Goal: Task Accomplishment & Management: Manage account settings

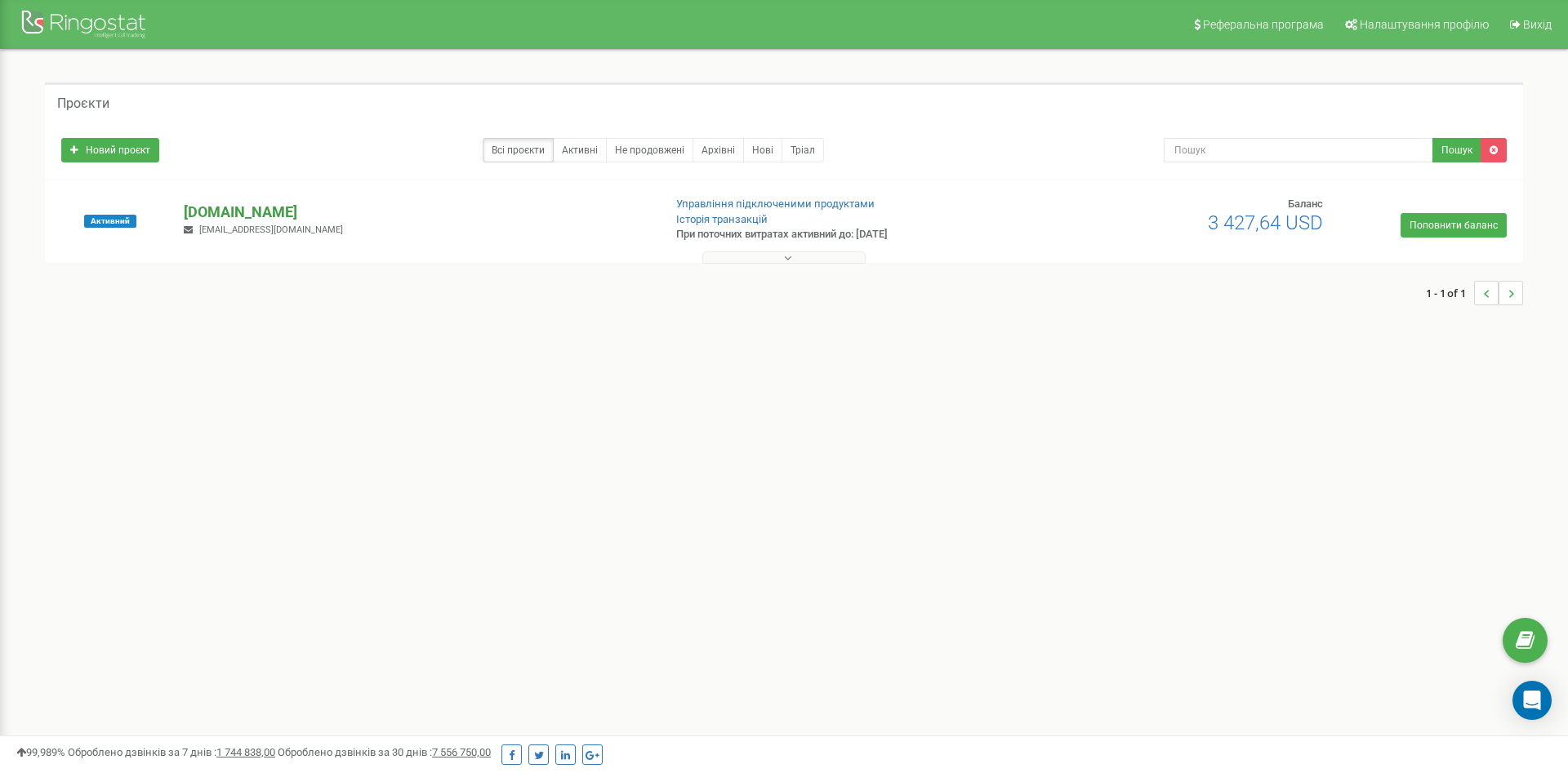
click at [237, 211] on p "[DOMAIN_NAME]" at bounding box center [416, 212] width 465 height 21
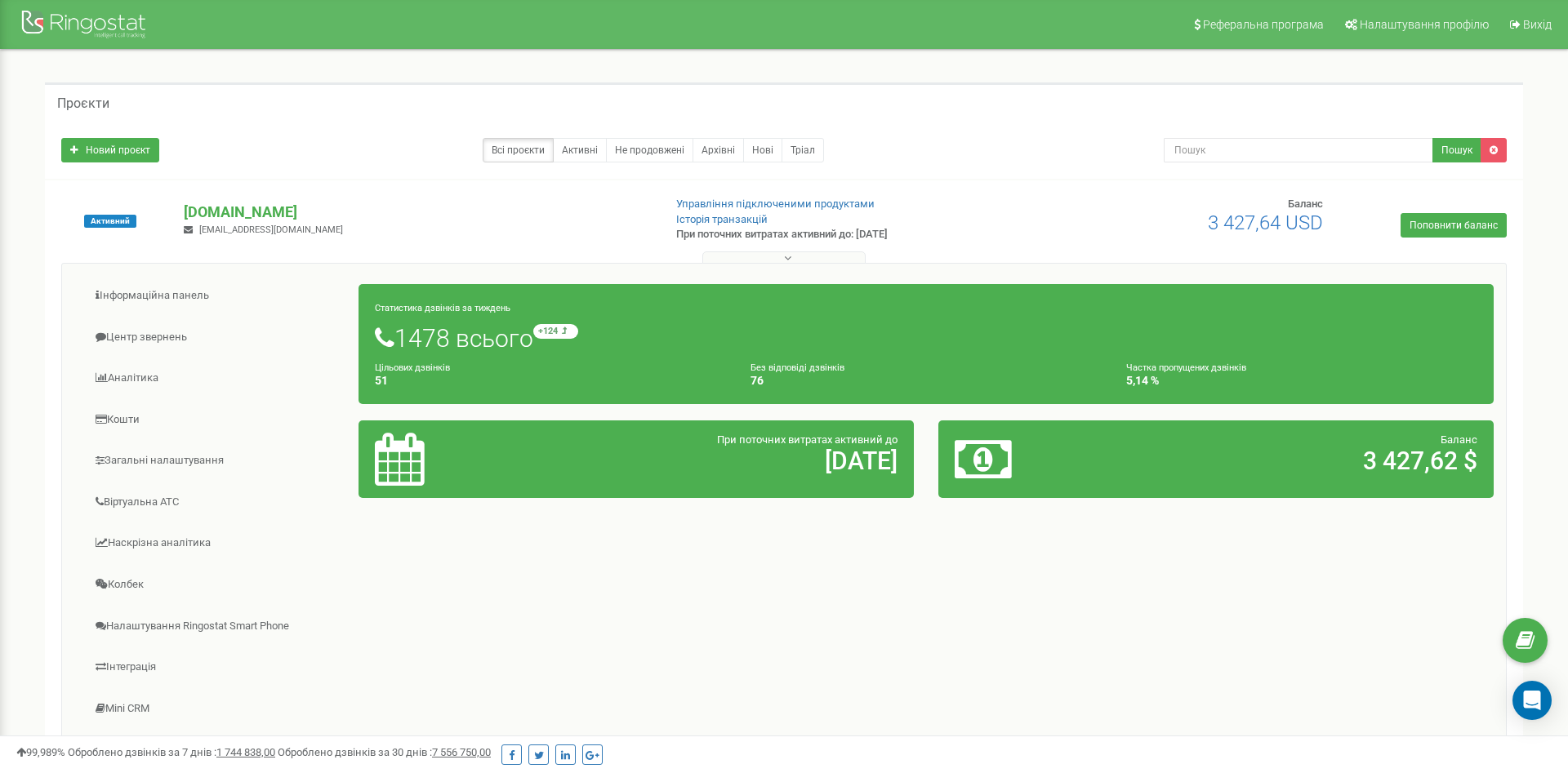
scroll to position [206, 0]
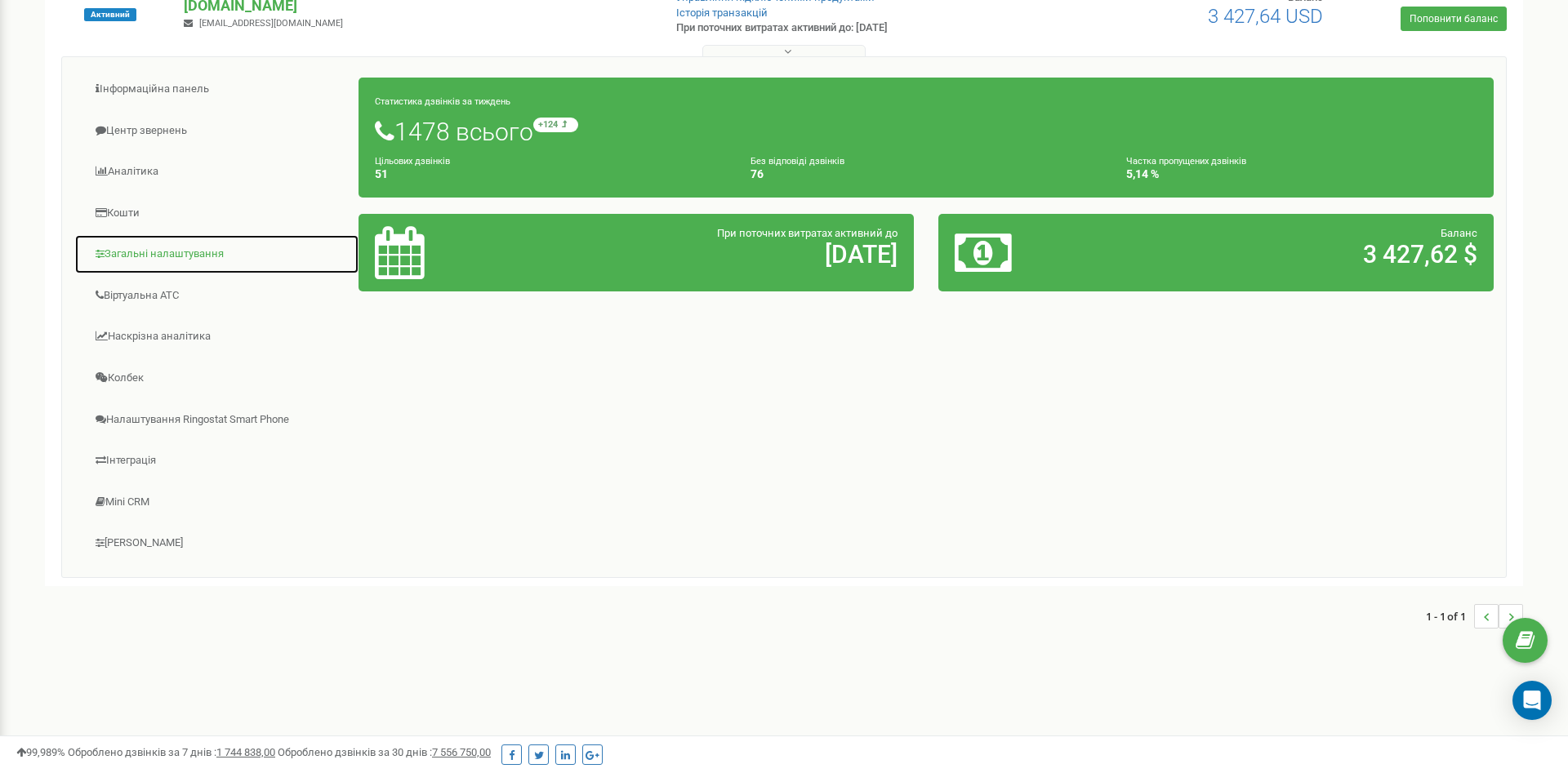
click at [203, 255] on link "Загальні налаштування" at bounding box center [217, 254] width 285 height 40
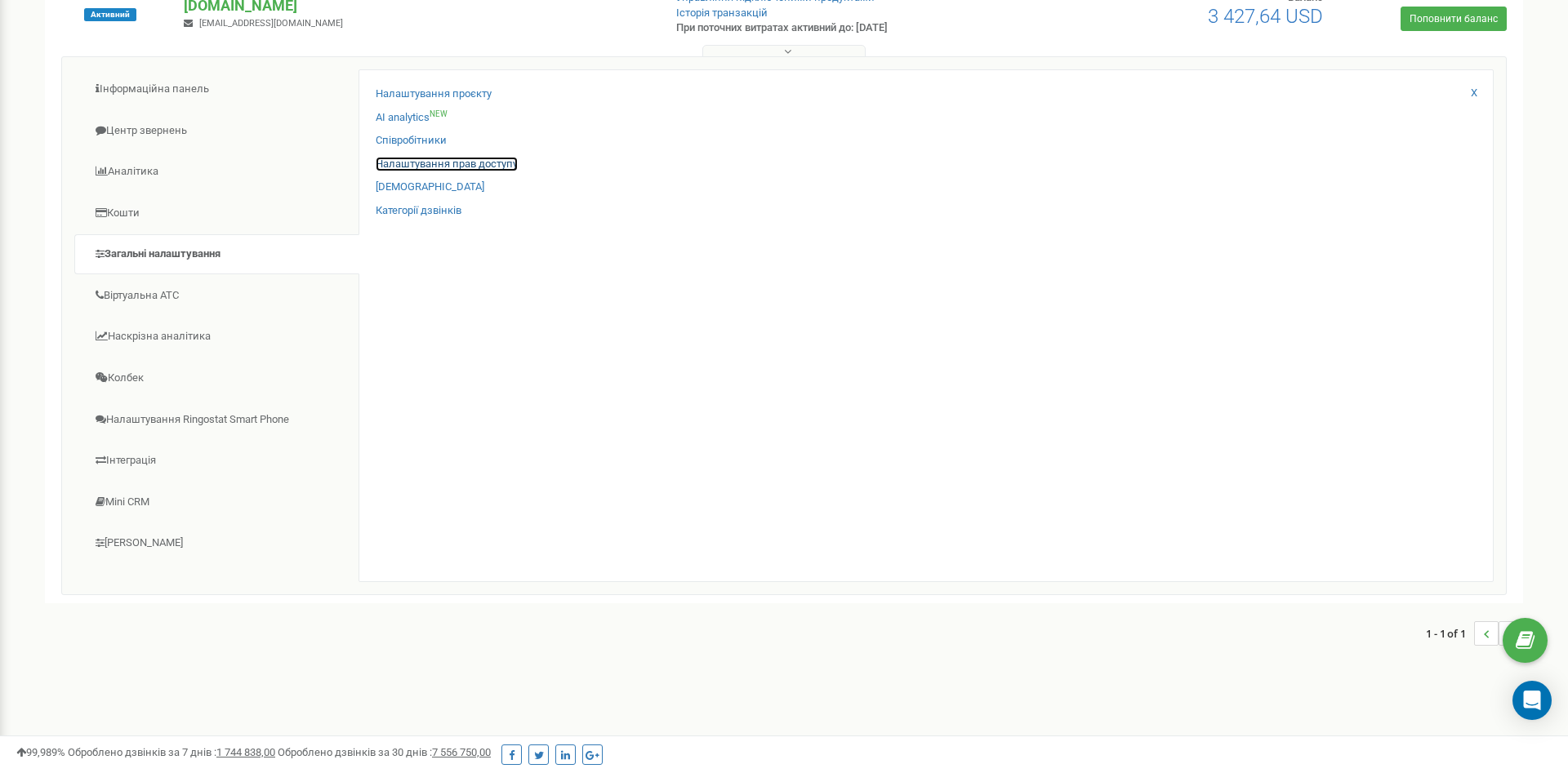
click at [413, 160] on link "Налаштування прав доступу" at bounding box center [447, 164] width 142 height 16
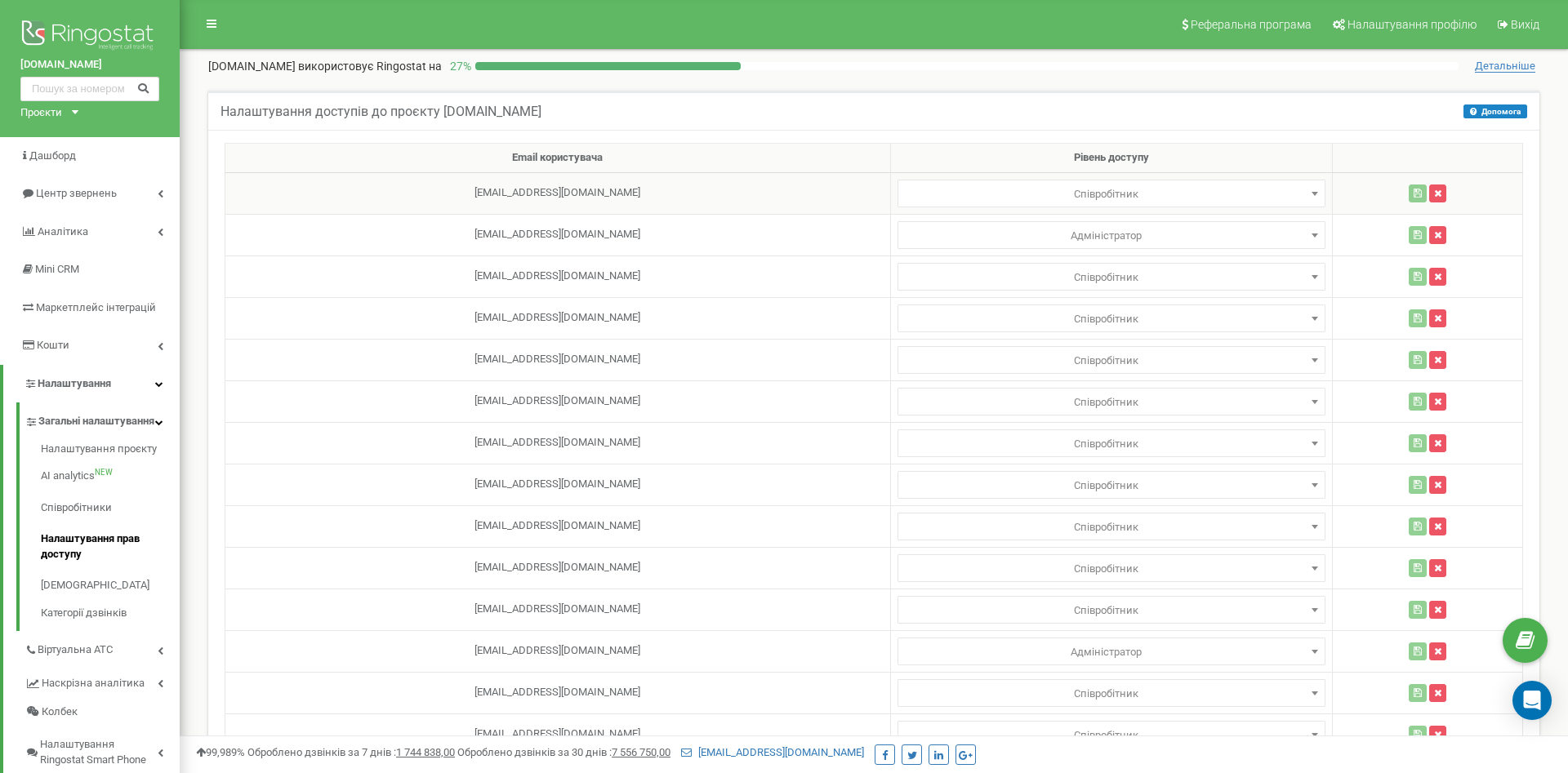
click at [1306, 191] on span at bounding box center [1314, 193] width 16 height 21
select select "2"
click at [1413, 193] on icon "button" at bounding box center [1417, 193] width 8 height 10
